Goal: Obtain resource: Obtain resource

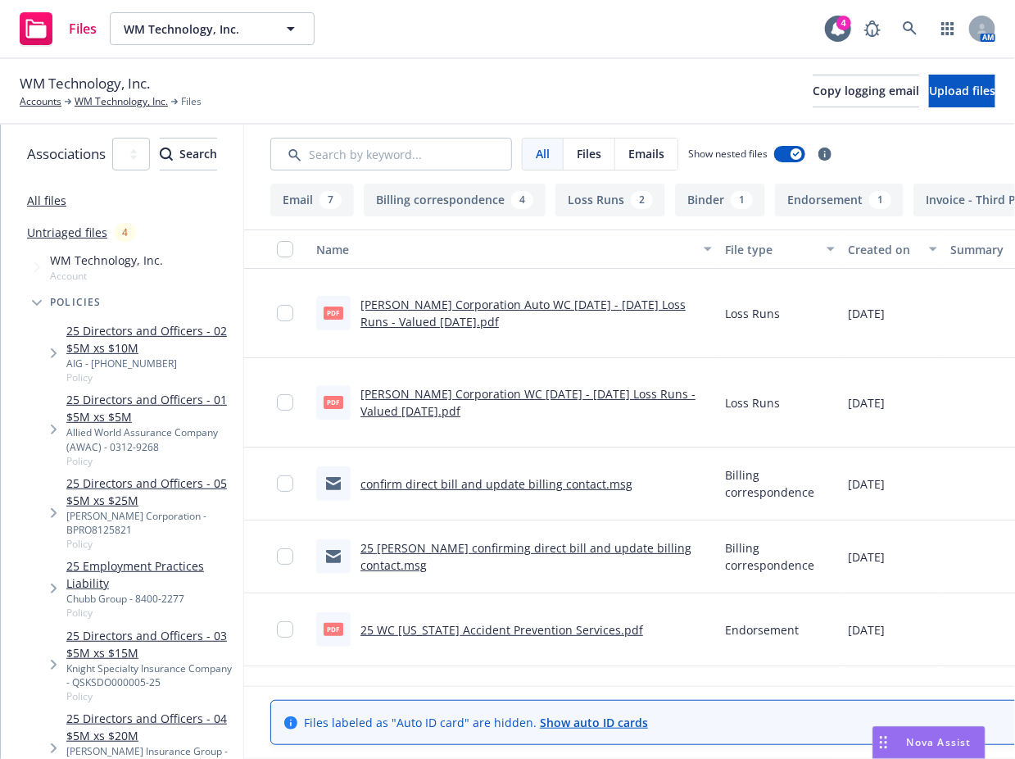
scroll to position [668, 0]
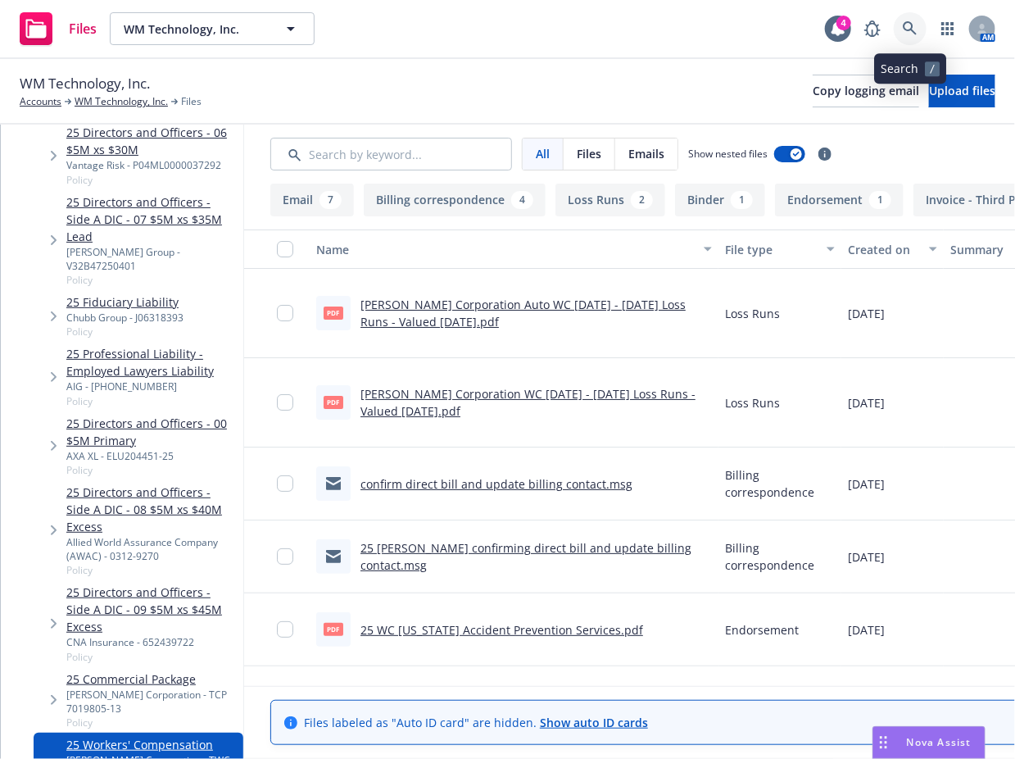
click at [898, 27] on link at bounding box center [910, 28] width 33 height 33
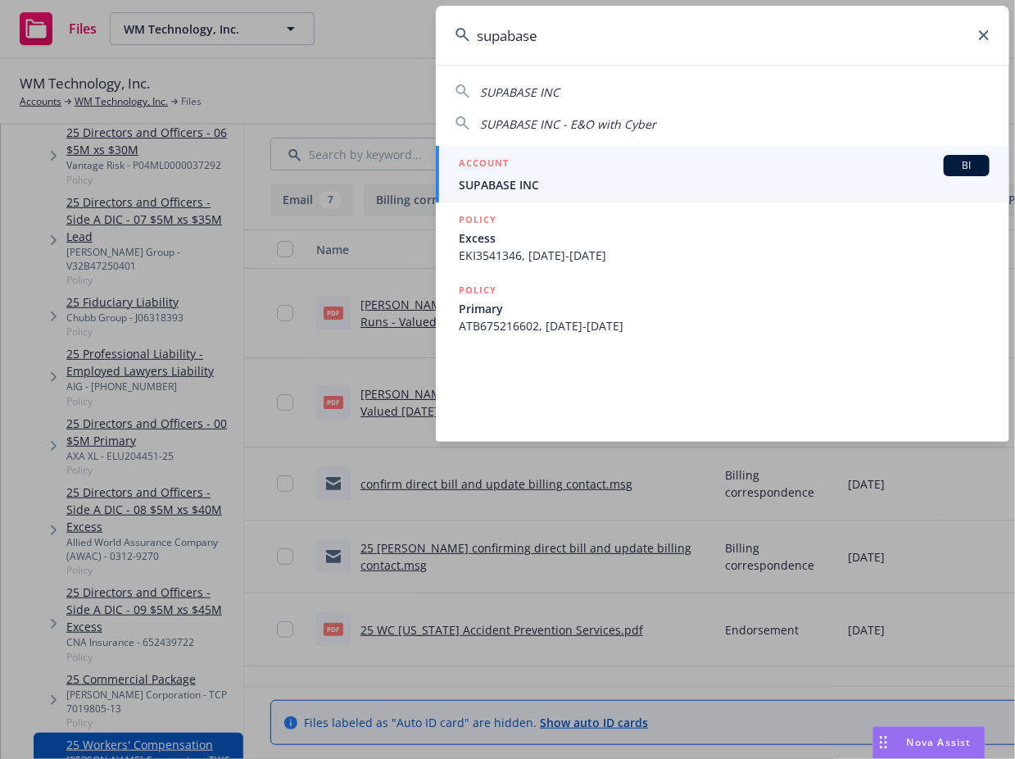
type input "supabase"
click at [732, 176] on span "SUPABASE INC" at bounding box center [724, 184] width 531 height 17
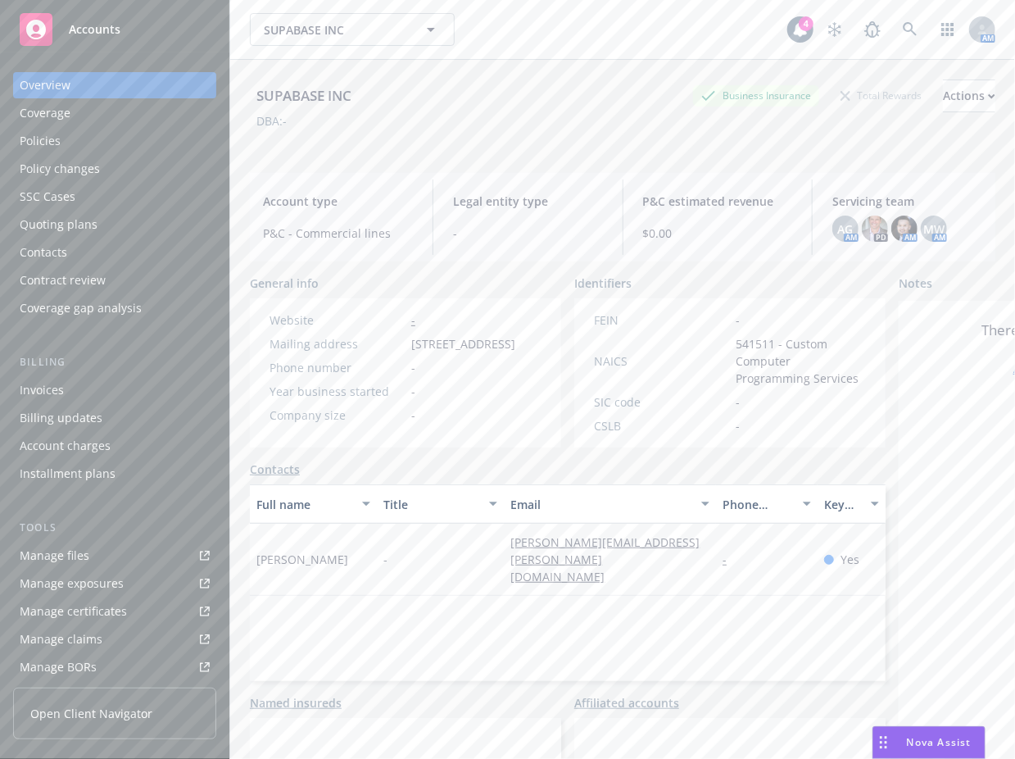
click at [58, 550] on div "Manage files" at bounding box center [55, 555] width 70 height 26
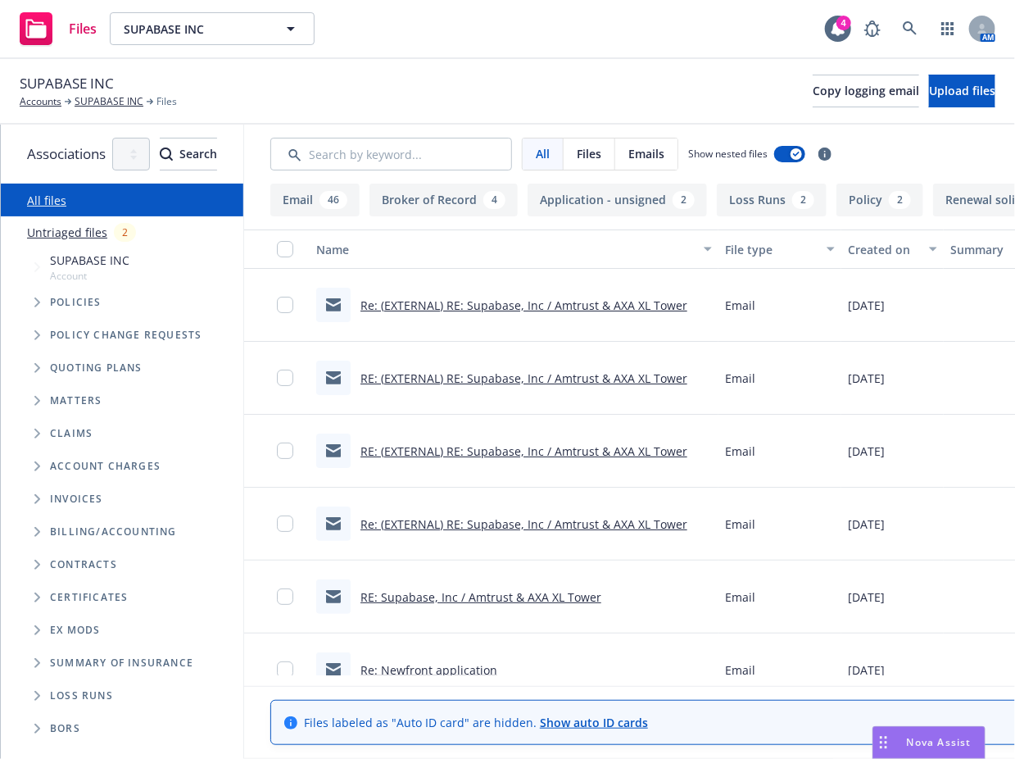
click at [39, 306] on icon "Tree Example" at bounding box center [37, 302] width 7 height 10
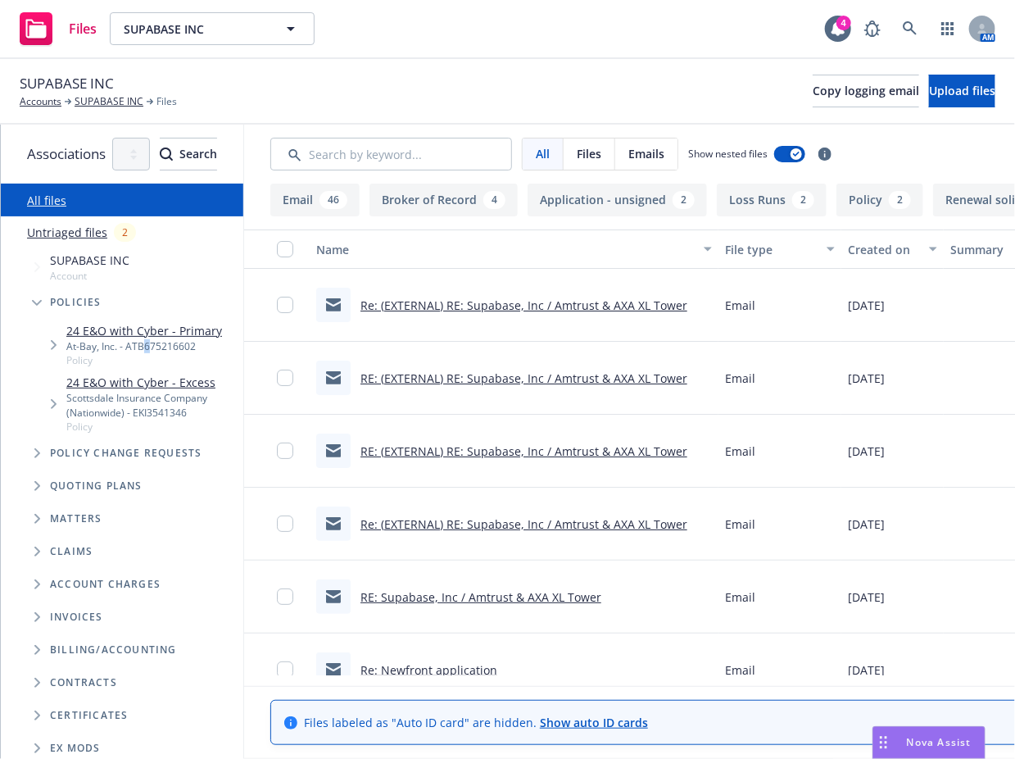
click at [146, 343] on div "At-Bay, Inc. - ATB675216602" at bounding box center [144, 346] width 156 height 14
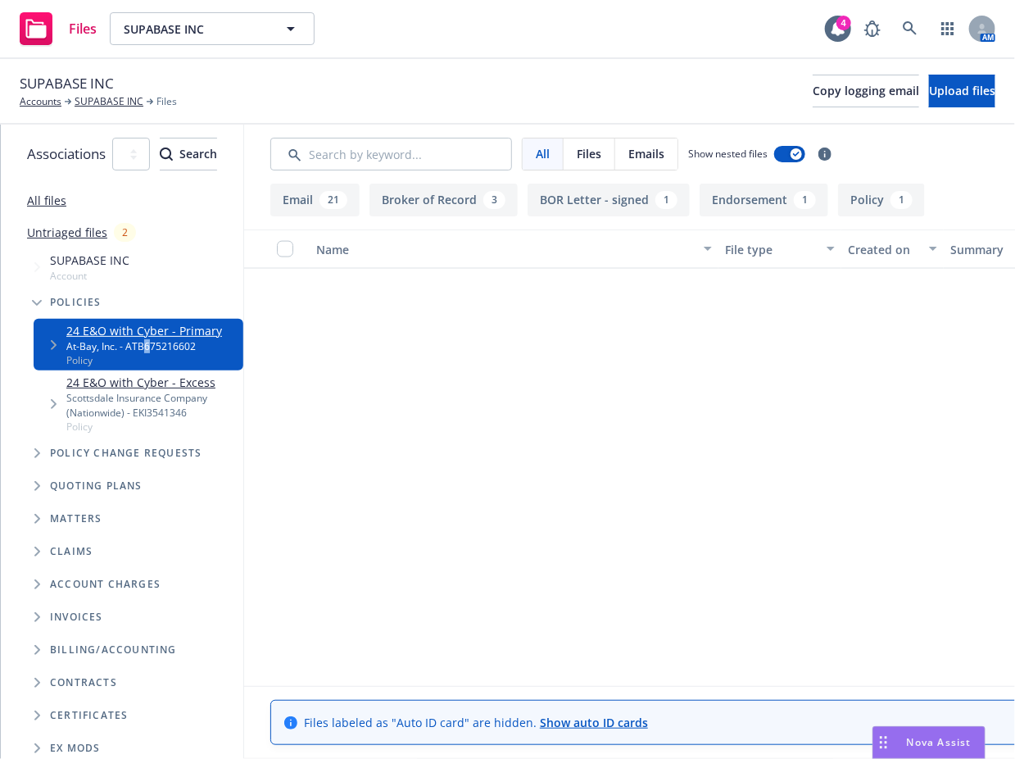
scroll to position [1540, 0]
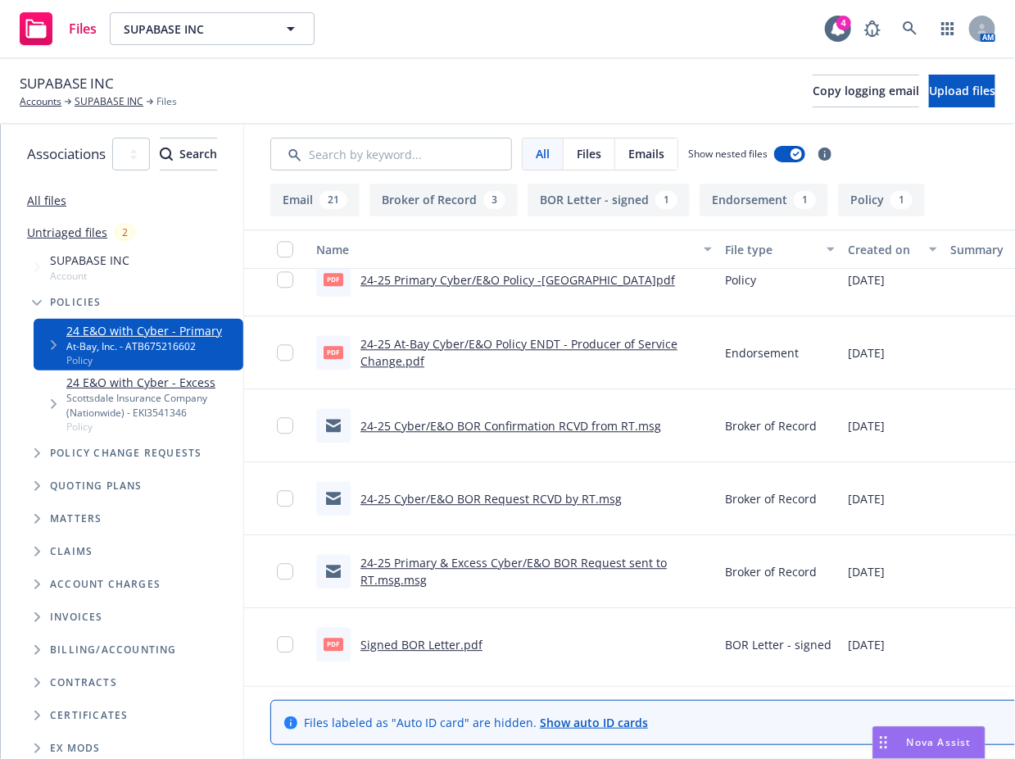
click at [580, 275] on link "24-25 Primary Cyber/E&O Policy -At Bay.pdf" at bounding box center [517, 280] width 315 height 16
click at [211, 392] on div "Scottsdale Insurance Company (Nationwide) - EKI3541346" at bounding box center [151, 405] width 170 height 28
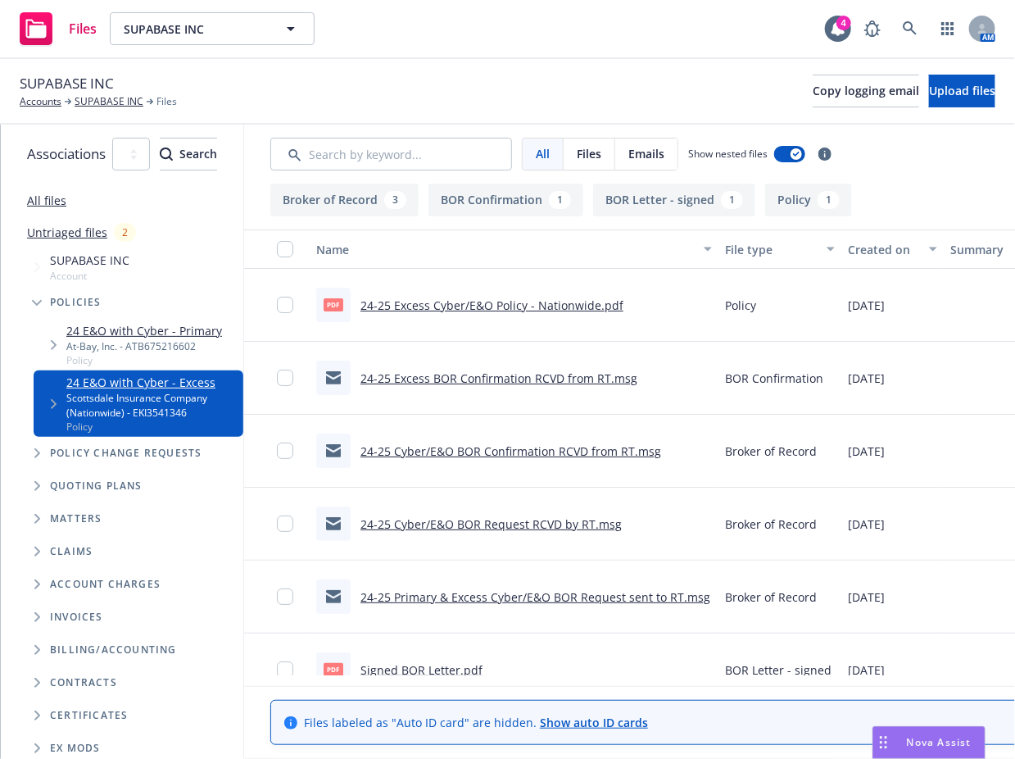
click at [605, 304] on link "24-25 Excess Cyber/E&O Policy - Nationwide.pdf" at bounding box center [491, 305] width 263 height 16
click at [189, 344] on div "At-Bay, Inc. - ATB675216602" at bounding box center [144, 346] width 156 height 14
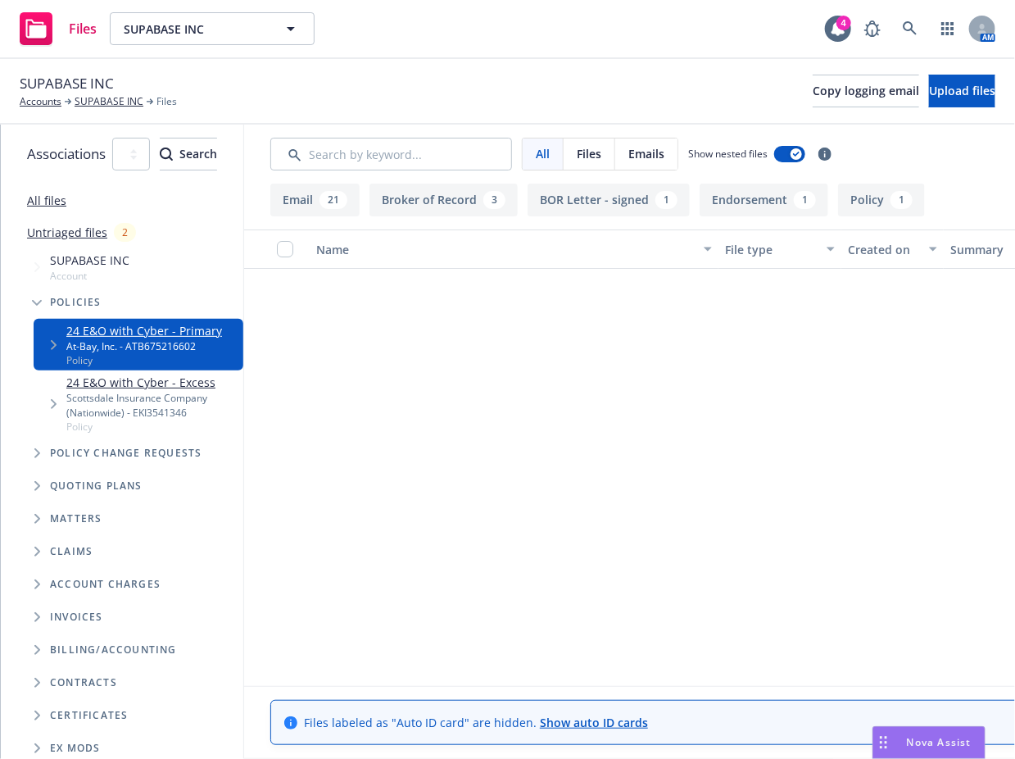
scroll to position [1311, 0]
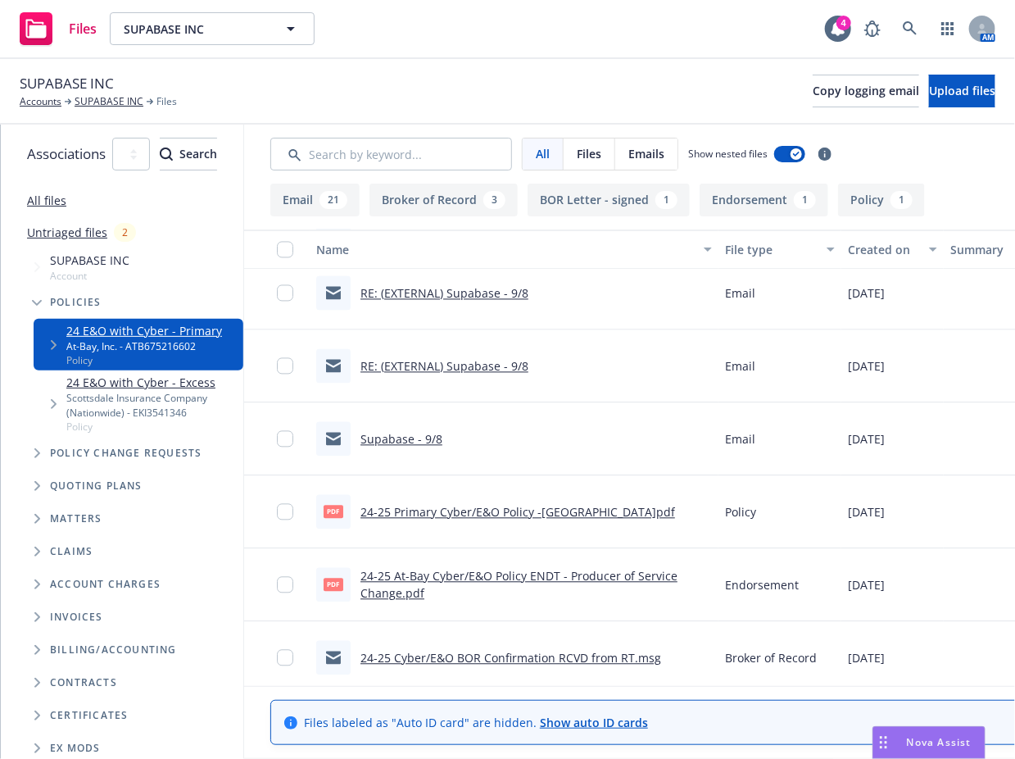
click at [580, 512] on link "24-25 Primary Cyber/E&O Policy -At Bay.pdf" at bounding box center [517, 512] width 315 height 16
